Goal: Task Accomplishment & Management: Manage account settings

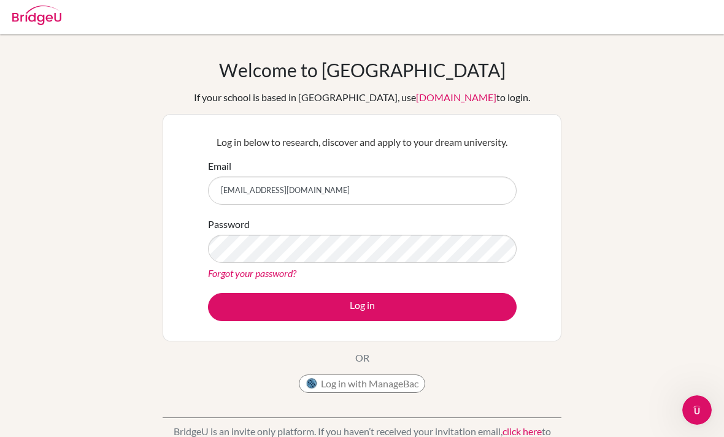
type input "[EMAIL_ADDRESS][DOMAIN_NAME]"
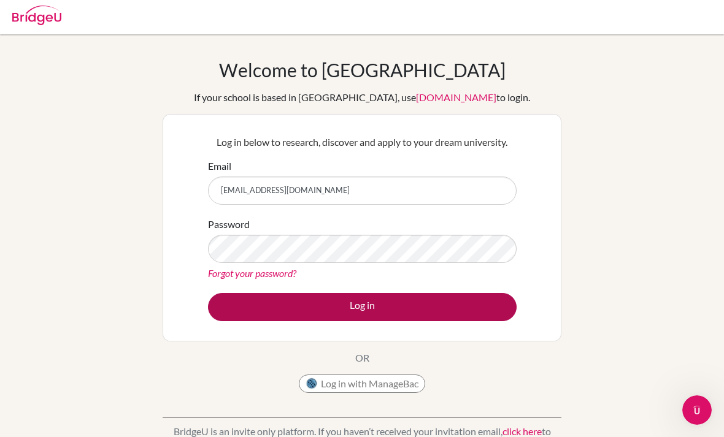
click at [453, 311] on button "Log in" at bounding box center [362, 307] width 309 height 28
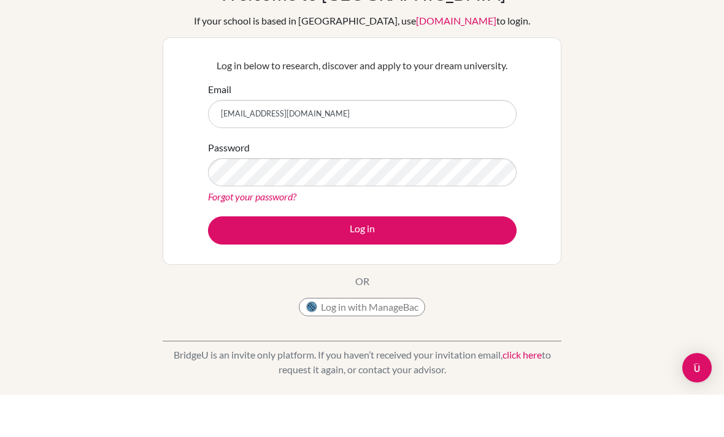
scroll to position [45, 0]
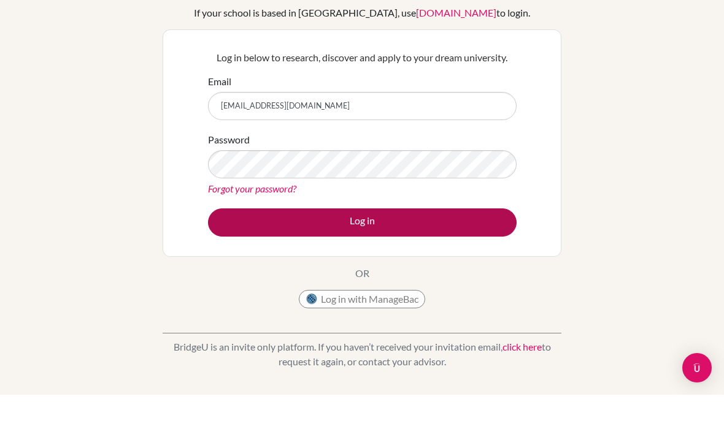
click at [248, 251] on button "Log in" at bounding box center [362, 265] width 309 height 28
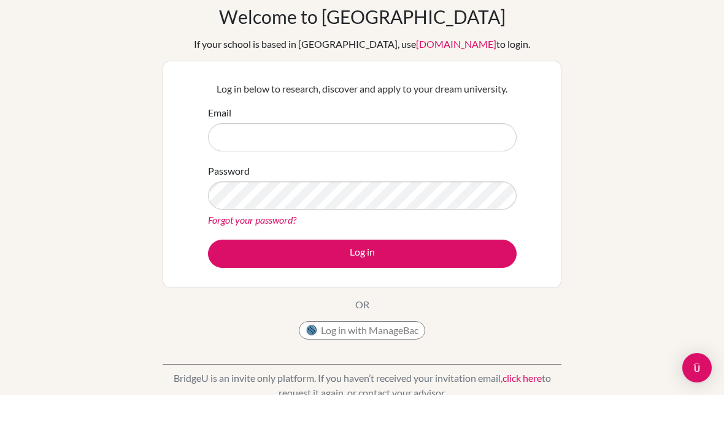
scroll to position [66, 0]
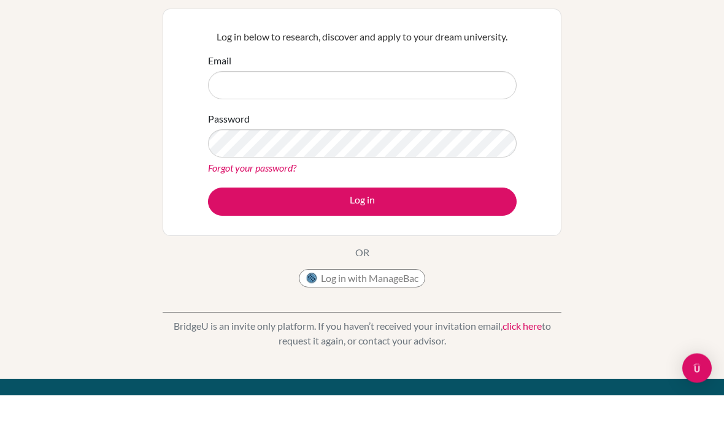
click at [379, 312] on button "Log in with ManageBac" at bounding box center [362, 321] width 126 height 18
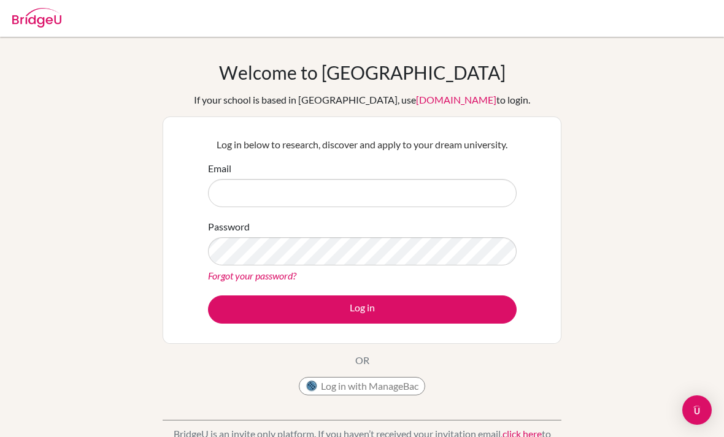
scroll to position [66, 0]
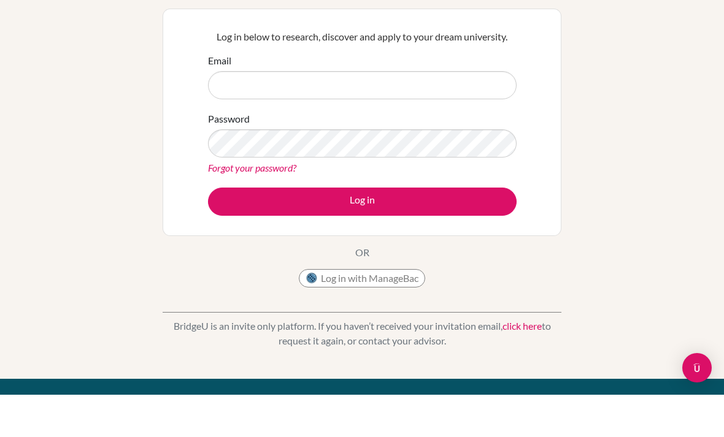
type input "R"
type input "rasyida.ghania@student.ammanacademy.sch.id"
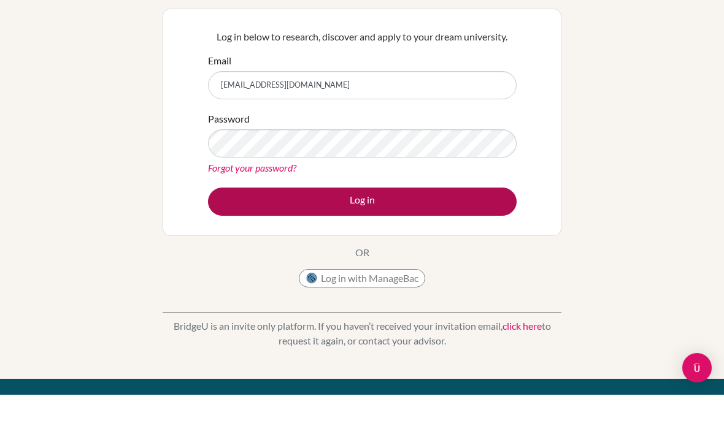
click at [250, 236] on button "Log in" at bounding box center [362, 244] width 309 height 28
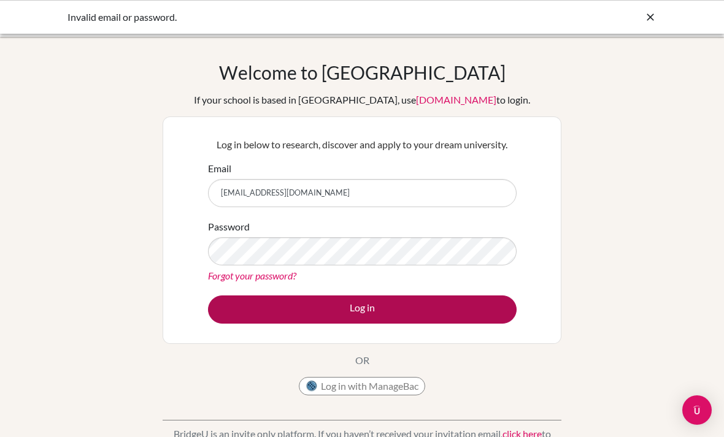
click at [293, 317] on button "Log in" at bounding box center [362, 310] width 309 height 28
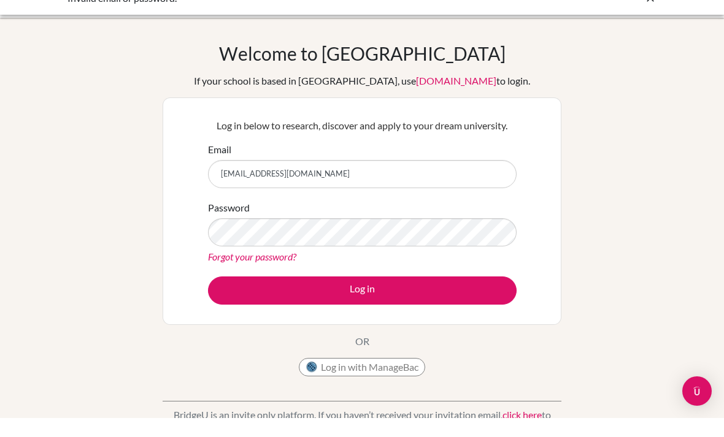
click at [278, 269] on div "Forgot your password?" at bounding box center [362, 276] width 309 height 15
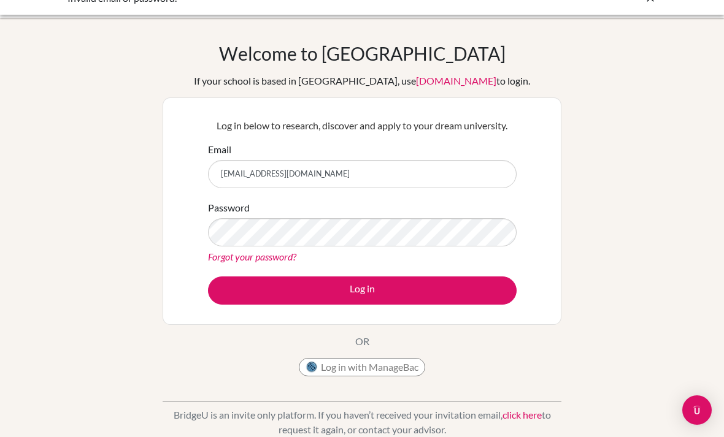
click at [279, 258] on link "Forgot your password?" at bounding box center [252, 257] width 88 height 12
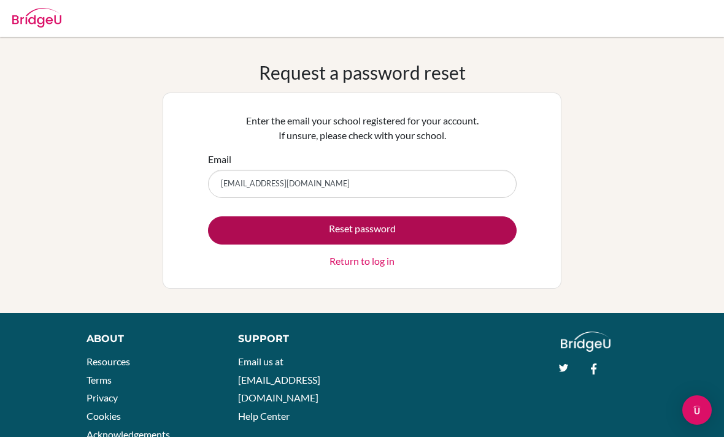
click at [444, 234] on button "Reset password" at bounding box center [362, 231] width 309 height 28
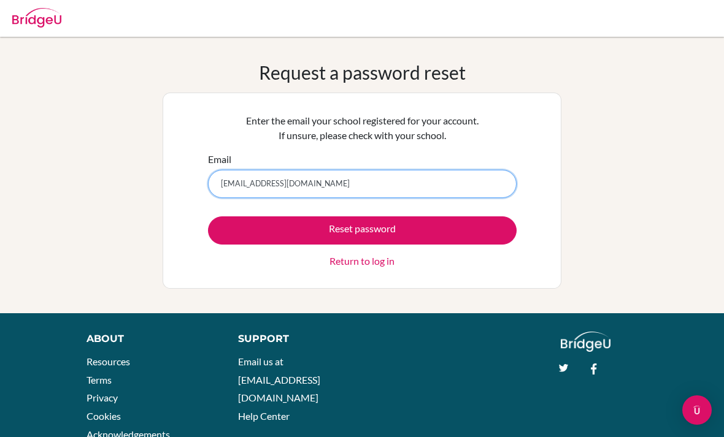
click at [257, 180] on input "rasyida.ghania@student.sekolahbuinbatu.sch.id" at bounding box center [362, 184] width 309 height 28
click at [329, 186] on input "rasyida.ghania@student.sekolahbuinbatu.sch.id" at bounding box center [362, 184] width 309 height 28
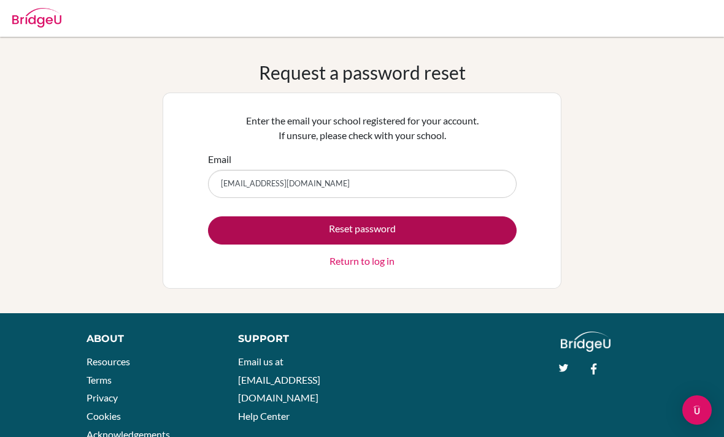
click at [333, 226] on button "Reset password" at bounding box center [362, 231] width 309 height 28
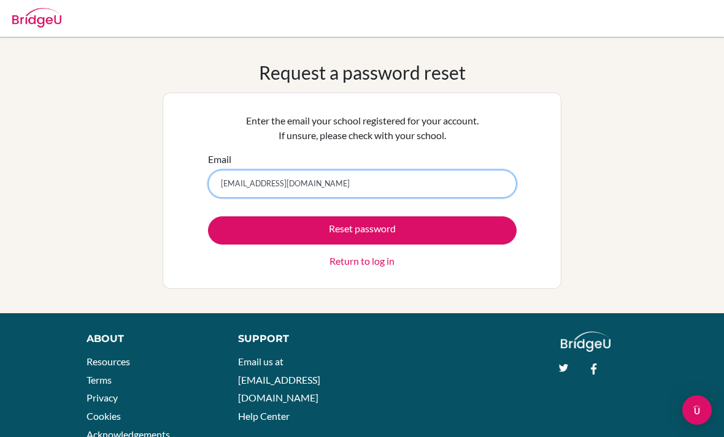
click at [284, 188] on input "rasyida.ghania@student.ammanacademy.sch.id" at bounding box center [362, 184] width 309 height 28
click at [284, 188] on input "[EMAIL_ADDRESS][DOMAIN_NAME]" at bounding box center [362, 184] width 309 height 28
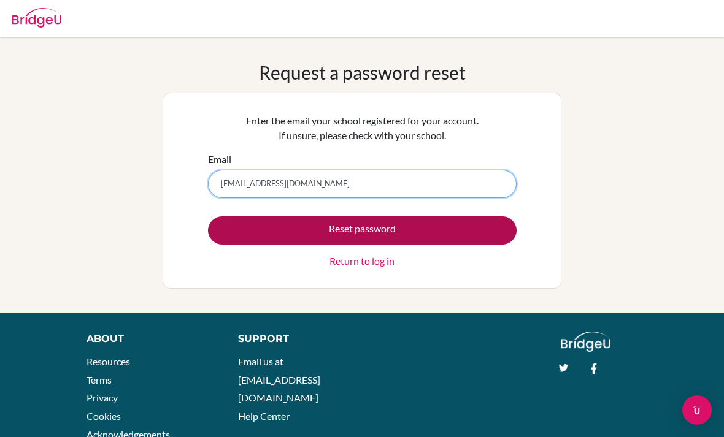
type input "rida.nurrahim@gmail.com"
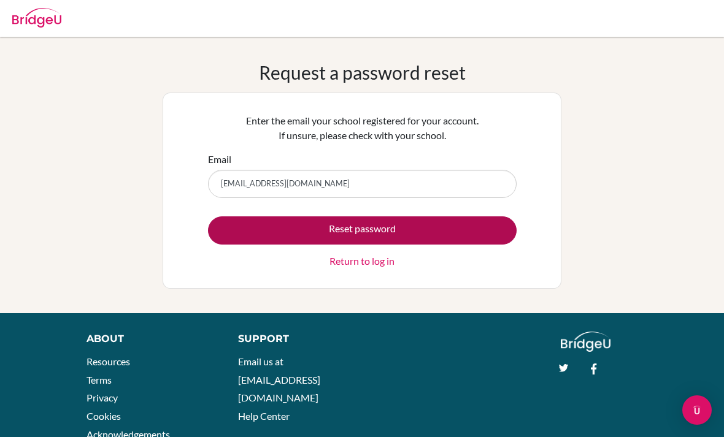
click at [469, 220] on button "Reset password" at bounding box center [362, 231] width 309 height 28
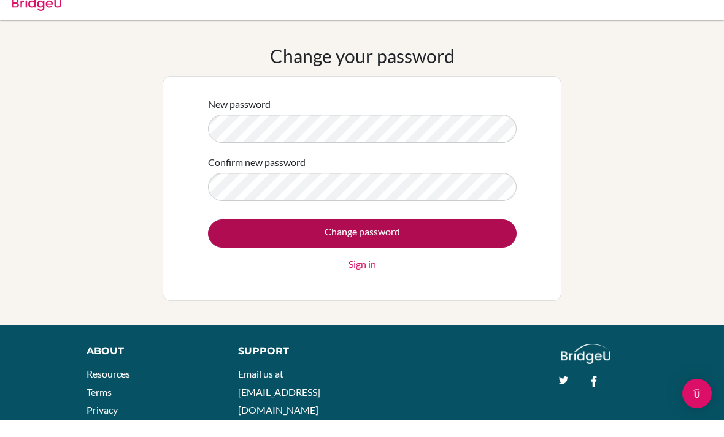
click at [237, 236] on input "Change password" at bounding box center [362, 250] width 309 height 28
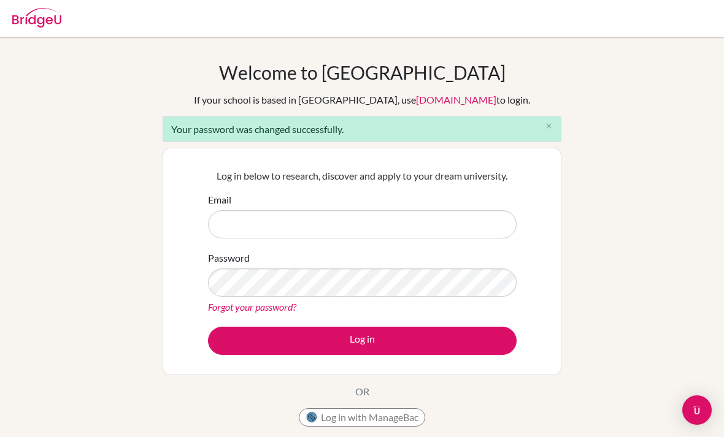
scroll to position [15, 0]
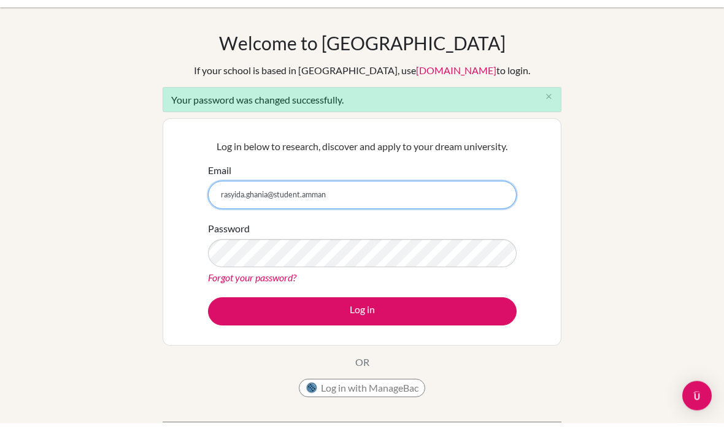
type input "[EMAIL_ADDRESS][DOMAIN_NAME]"
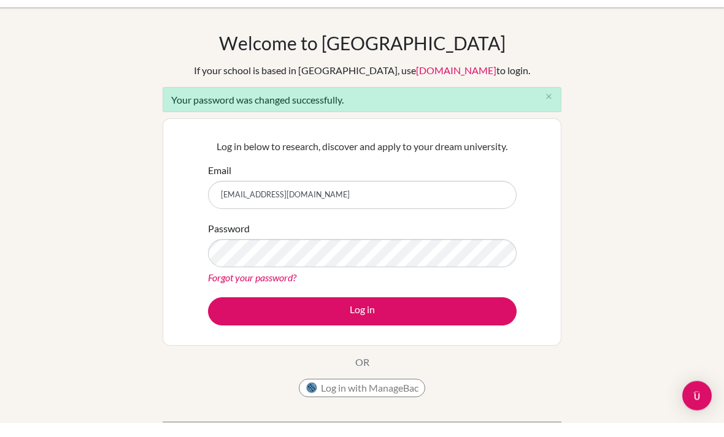
click at [362, 326] on button "Log in" at bounding box center [362, 326] width 309 height 28
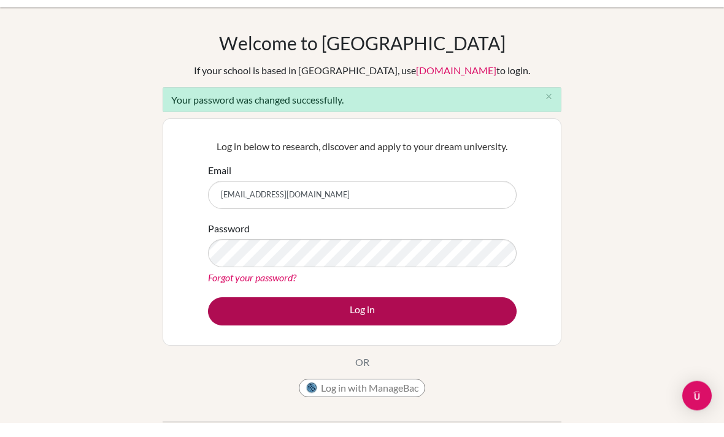
click at [242, 331] on button "Log in" at bounding box center [362, 326] width 309 height 28
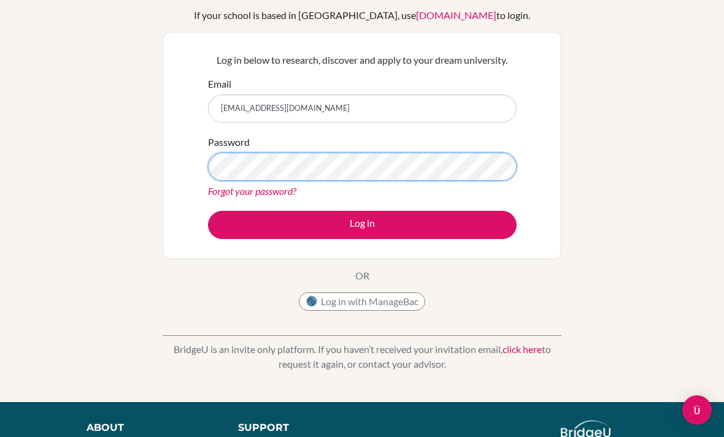
scroll to position [84, 0]
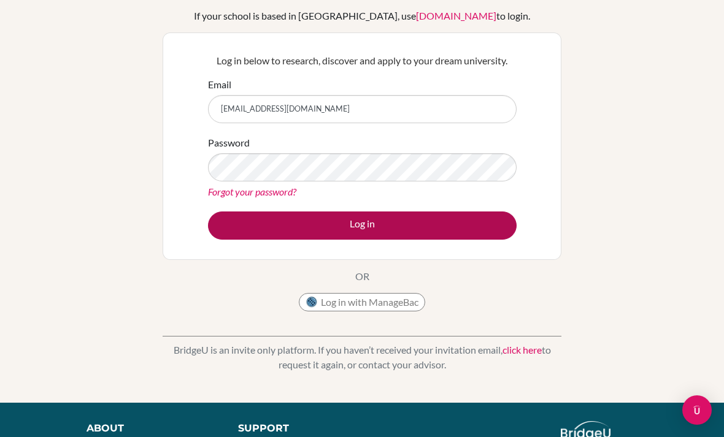
click at [232, 228] on button "Log in" at bounding box center [362, 226] width 309 height 28
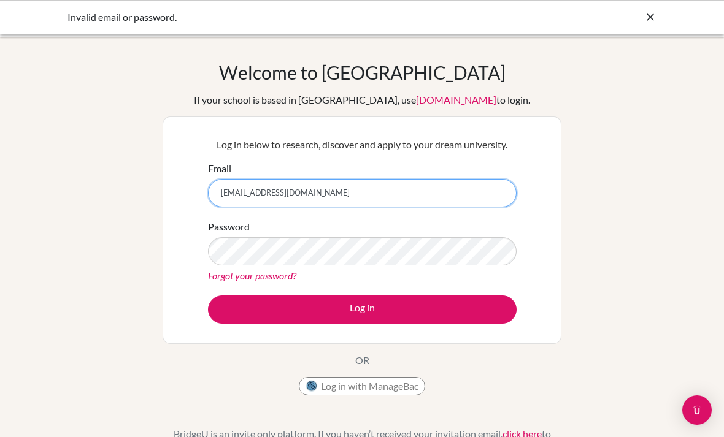
click at [259, 193] on input "[EMAIL_ADDRESS][DOMAIN_NAME]" at bounding box center [362, 193] width 309 height 28
click at [260, 189] on input "[EMAIL_ADDRESS][DOMAIN_NAME]" at bounding box center [362, 193] width 309 height 28
click at [266, 195] on input "[EMAIL_ADDRESS][DOMAIN_NAME]" at bounding box center [362, 193] width 309 height 28
type input "[EMAIL_ADDRESS][DOMAIN_NAME]"
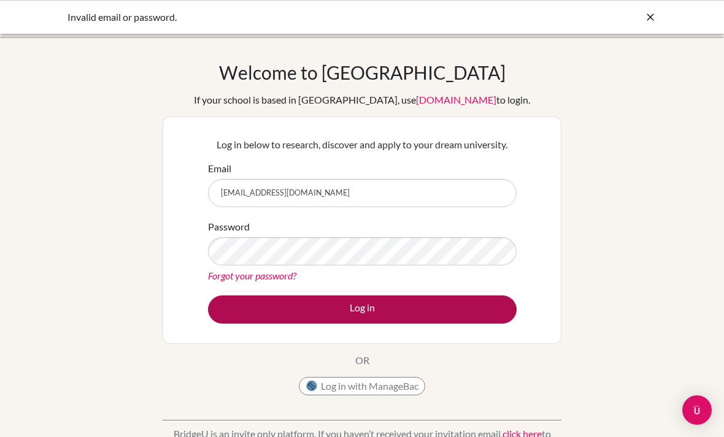
click at [264, 305] on button "Log in" at bounding box center [362, 310] width 309 height 28
